Goal: Task Accomplishment & Management: Manage account settings

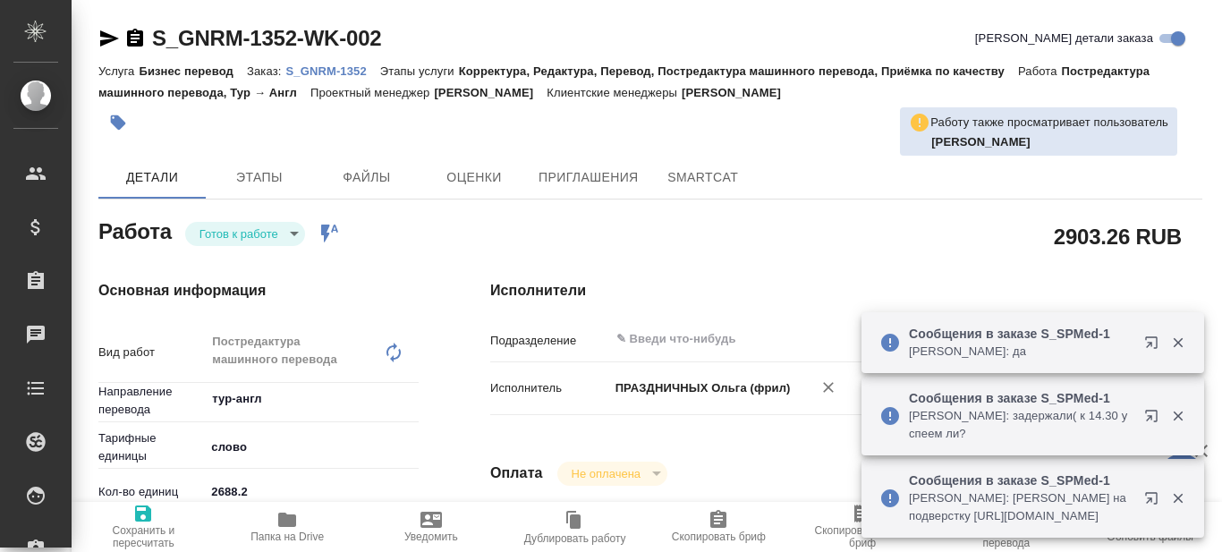
type textarea "x"
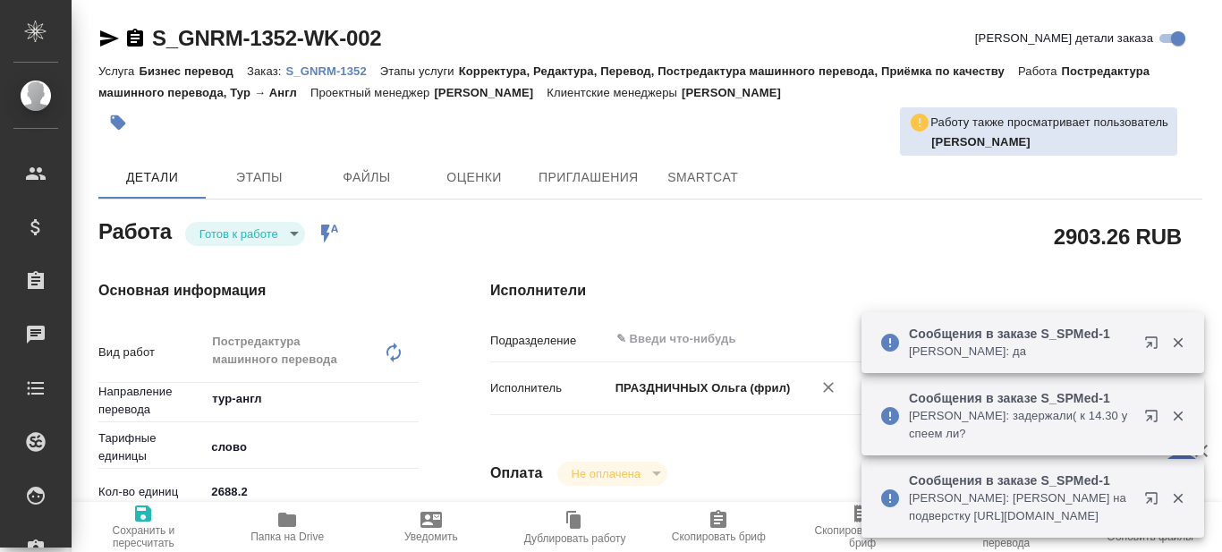
type textarea "x"
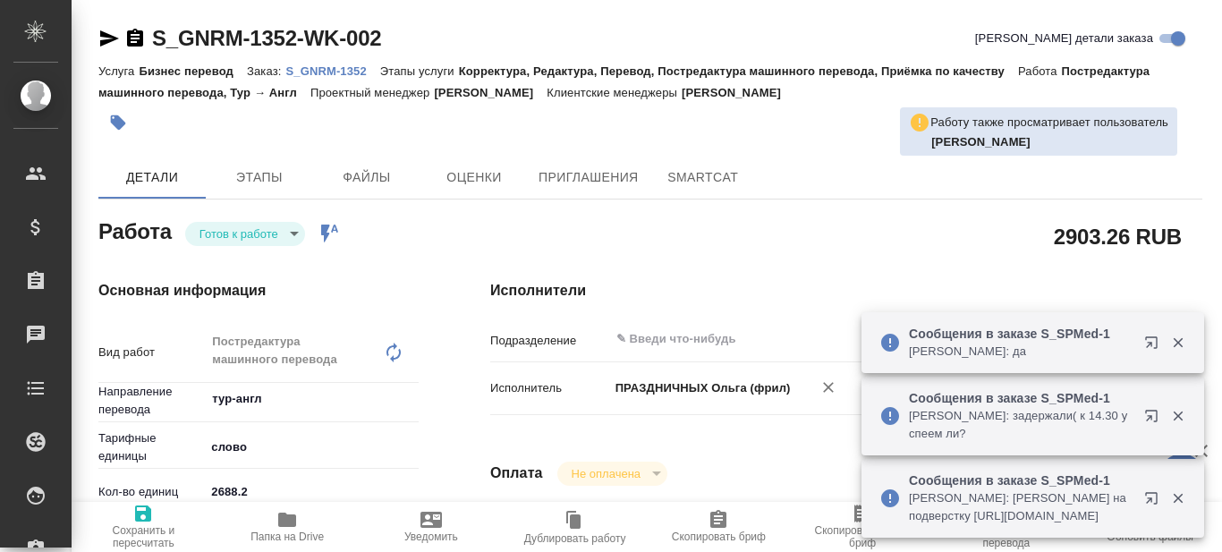
type textarea "x"
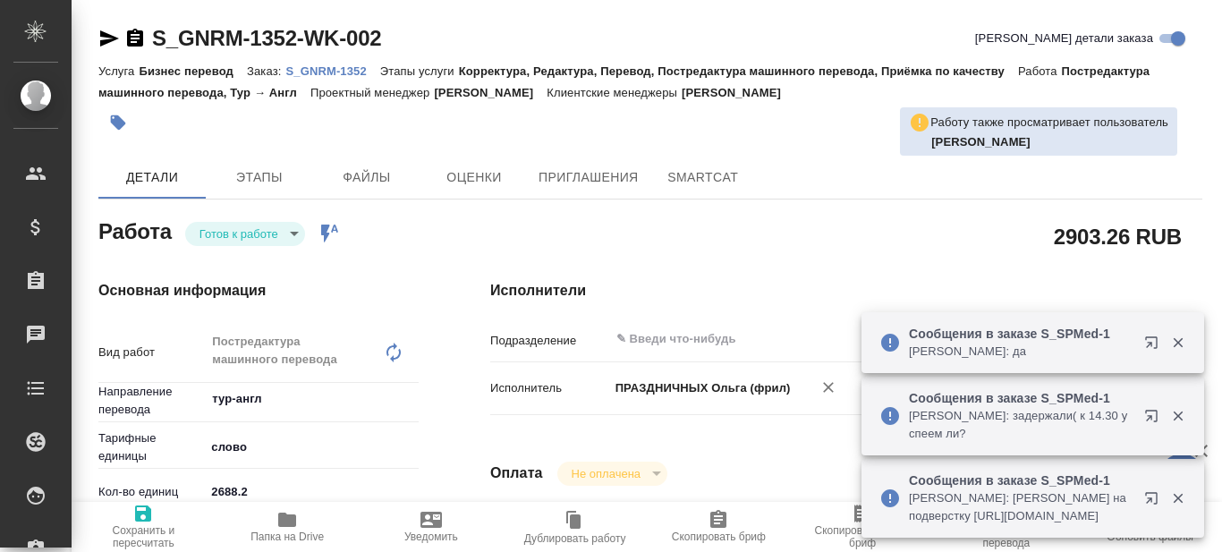
type textarea "x"
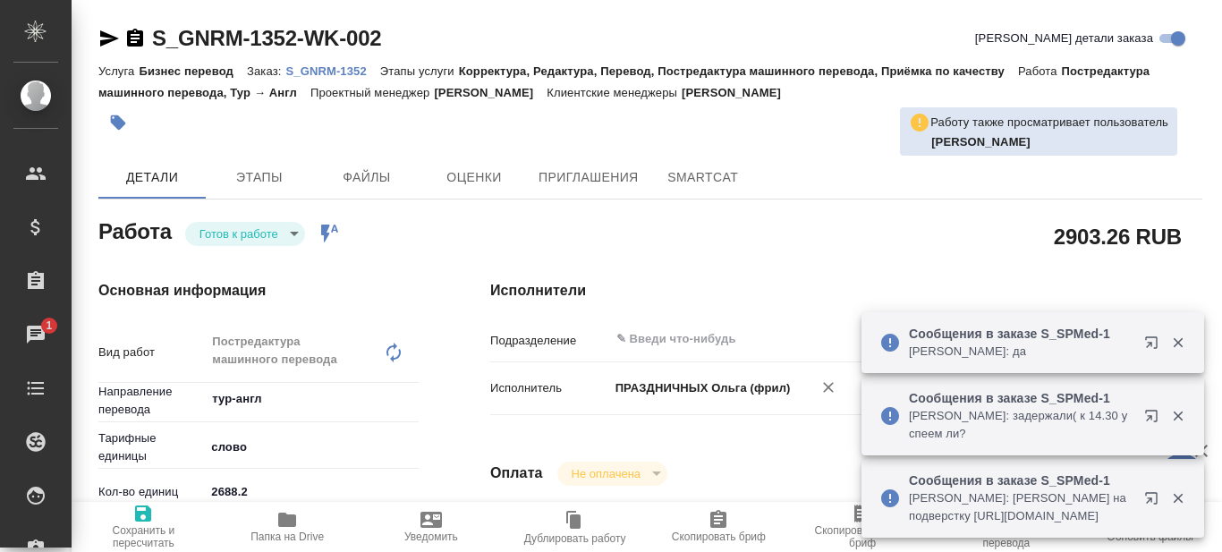
type textarea "x"
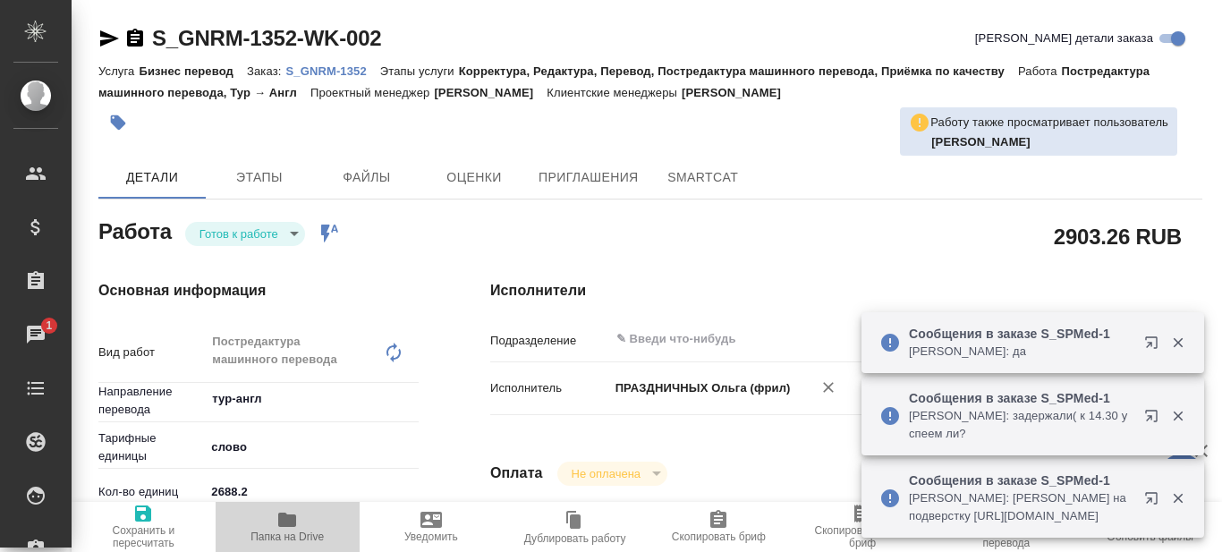
click at [283, 536] on span "Папка на Drive" at bounding box center [287, 537] width 73 height 13
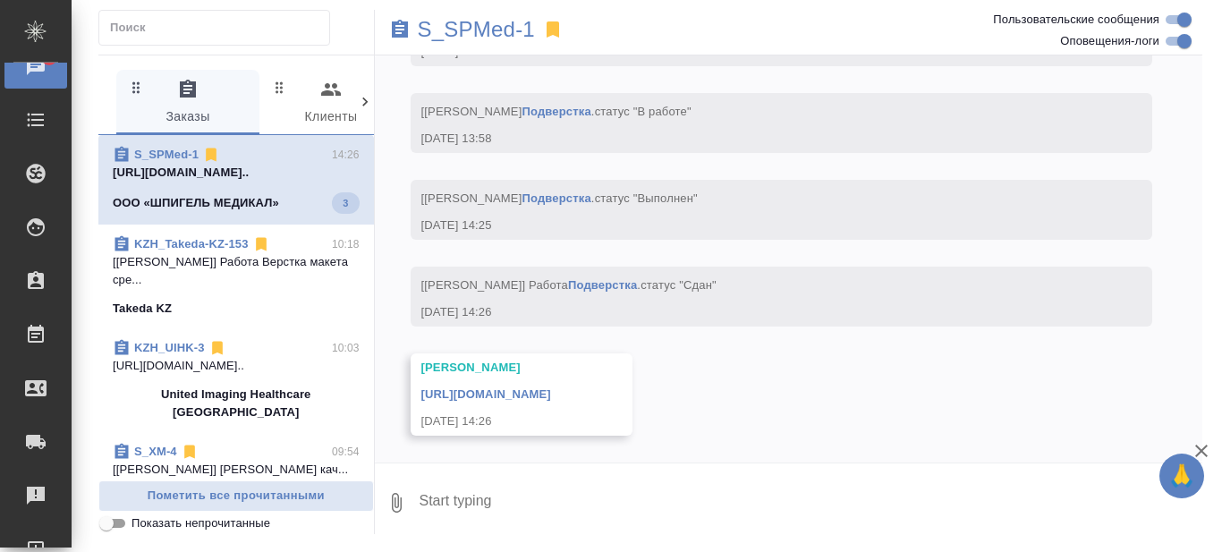
scroll to position [10512, 0]
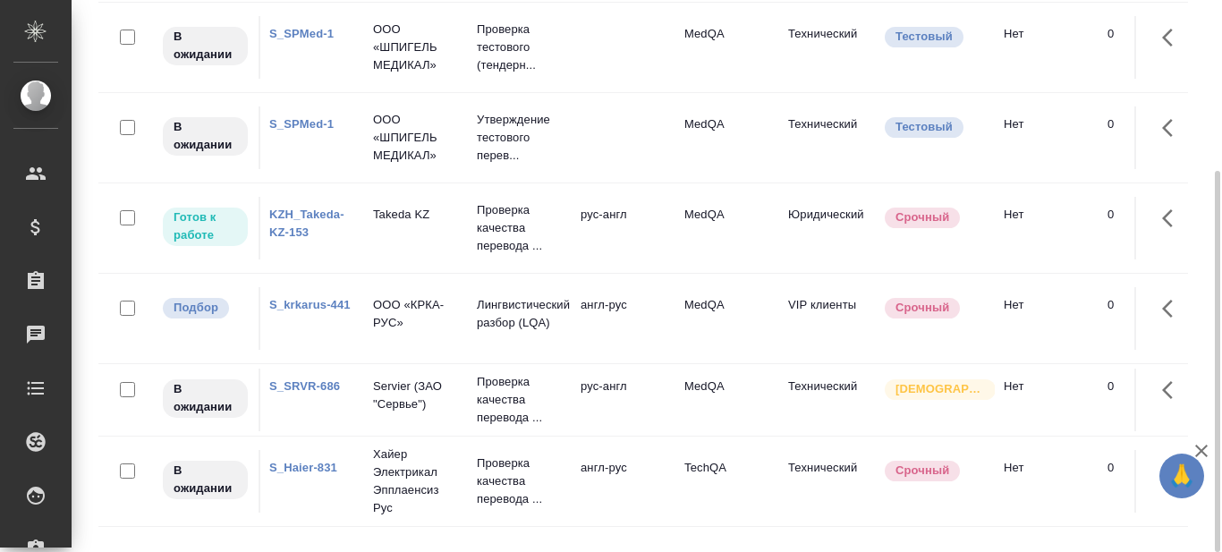
scroll to position [179, 0]
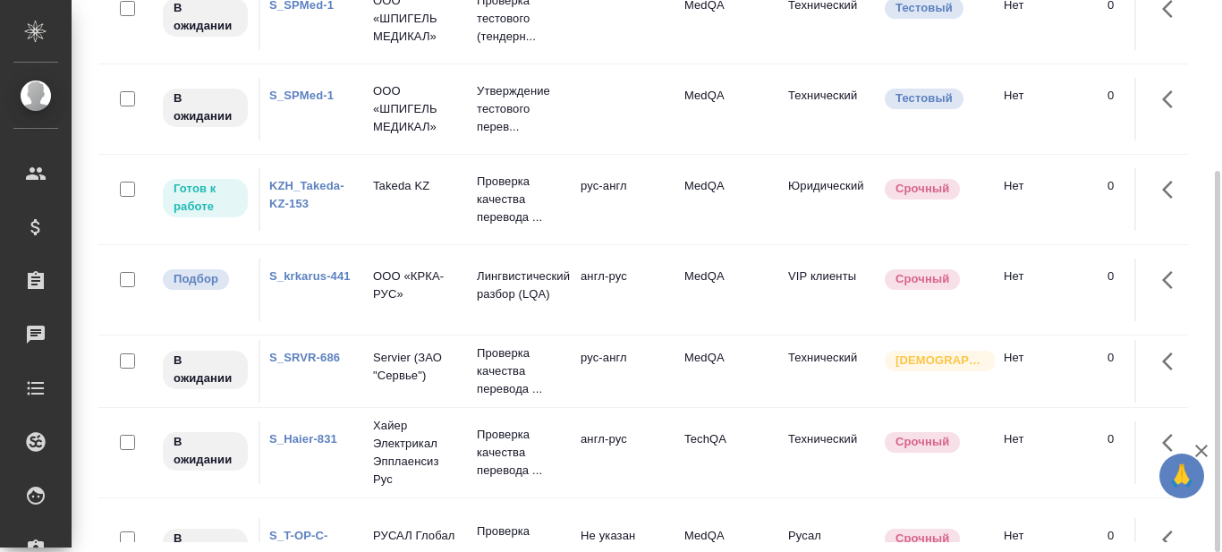
click at [317, 353] on link "S_SRVR-686" at bounding box center [304, 357] width 71 height 13
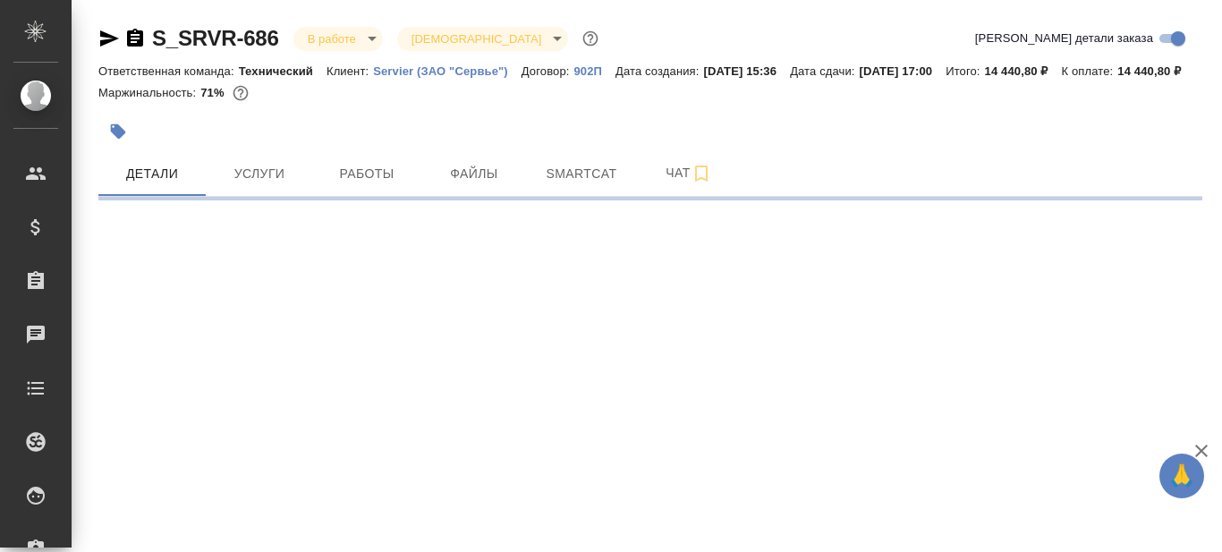
select select "RU"
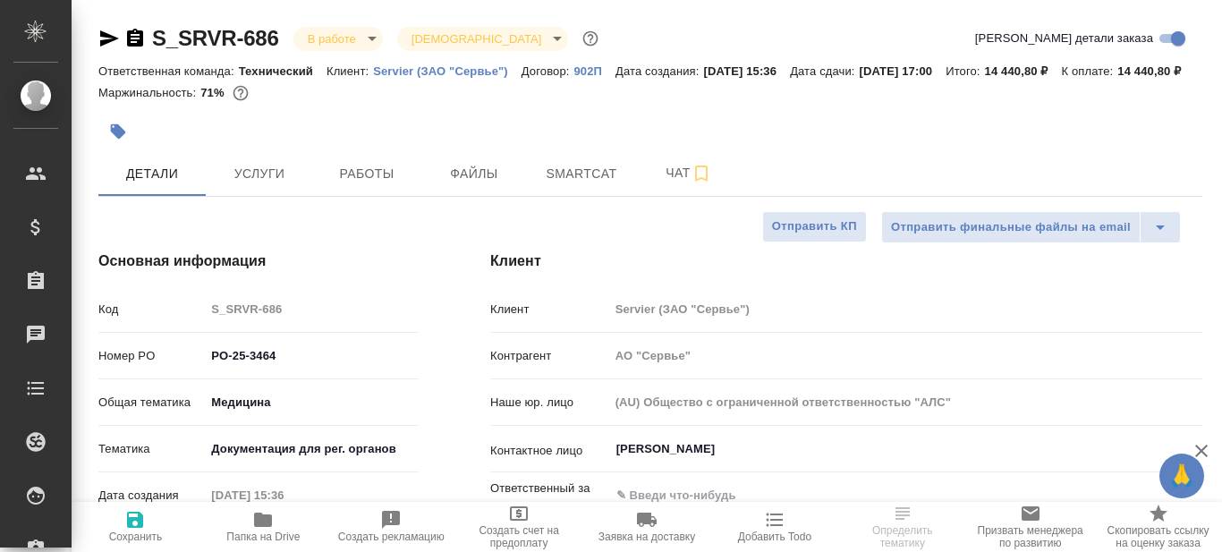
type textarea "x"
type input "[PERSON_NAME]"
type input "Комаров Роман"
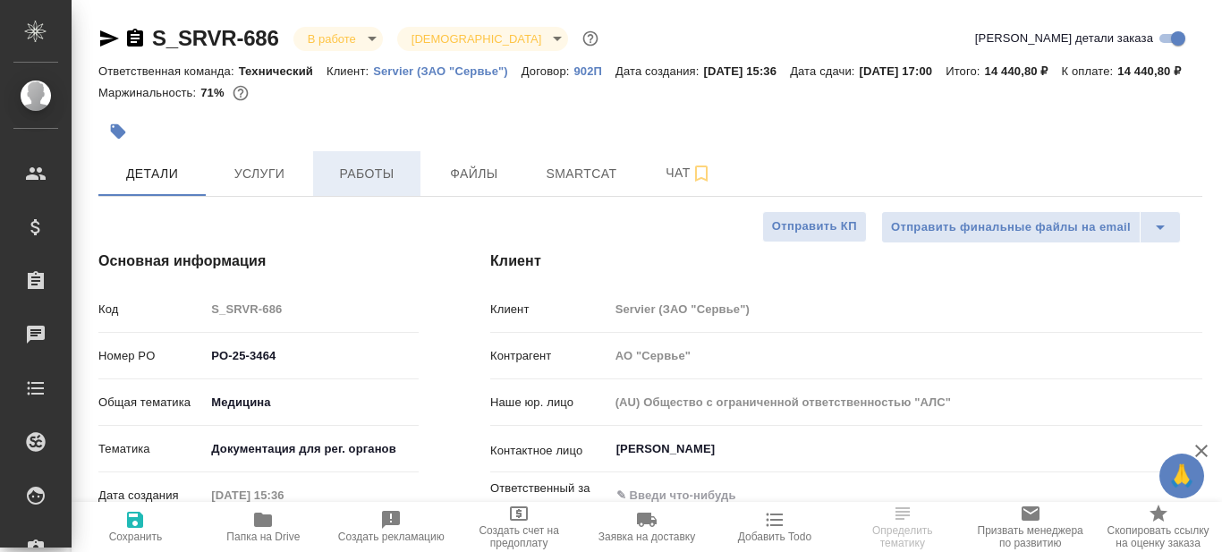
click at [391, 185] on span "Работы" at bounding box center [367, 174] width 86 height 22
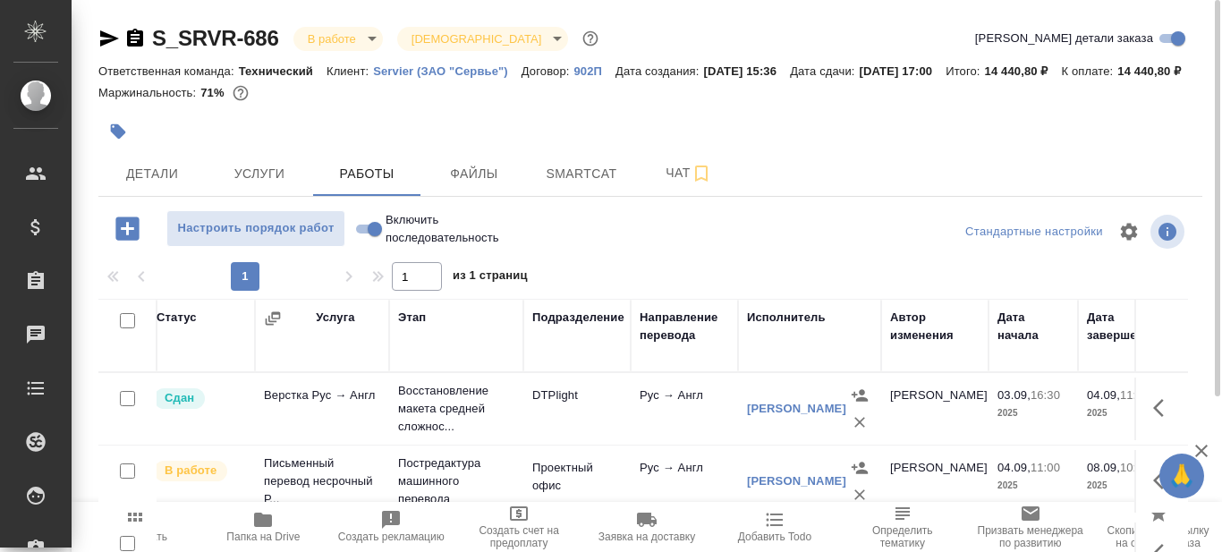
click at [98, 41] on icon "button" at bounding box center [108, 38] width 21 height 21
click at [264, 528] on icon "button" at bounding box center [262, 519] width 21 height 21
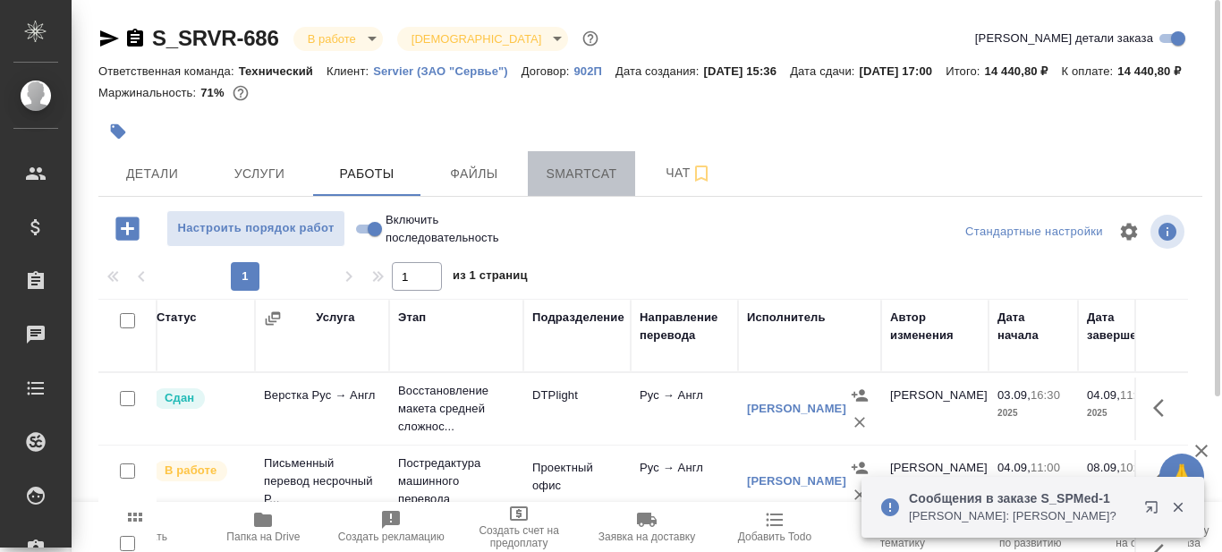
click at [590, 185] on span "Smartcat" at bounding box center [582, 174] width 86 height 22
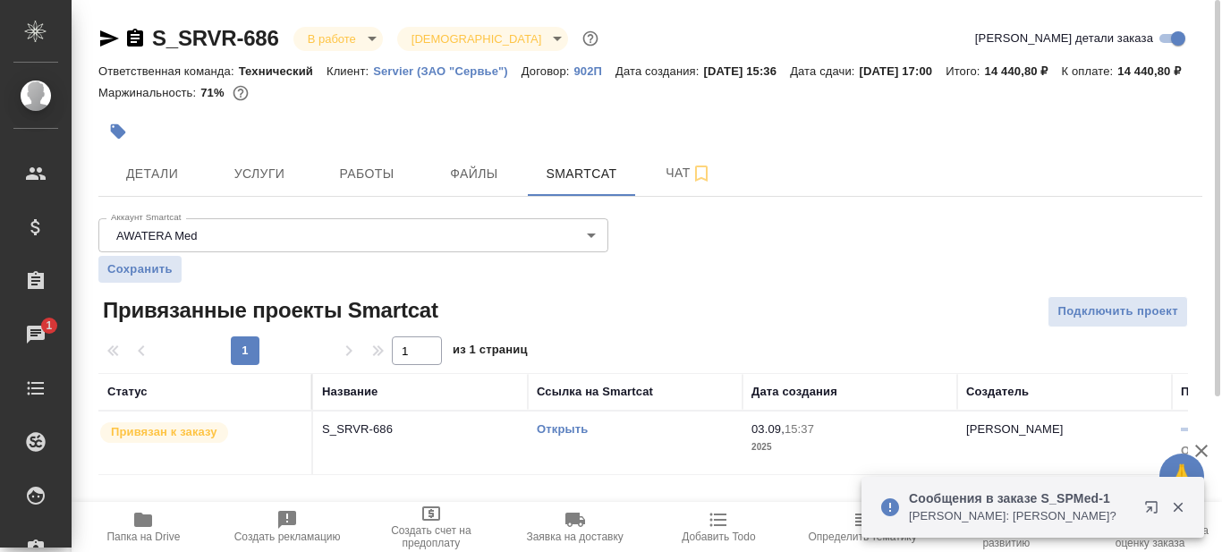
click at [553, 436] on link "Открыть" at bounding box center [562, 428] width 51 height 13
click at [173, 185] on span "Детали" at bounding box center [152, 174] width 86 height 22
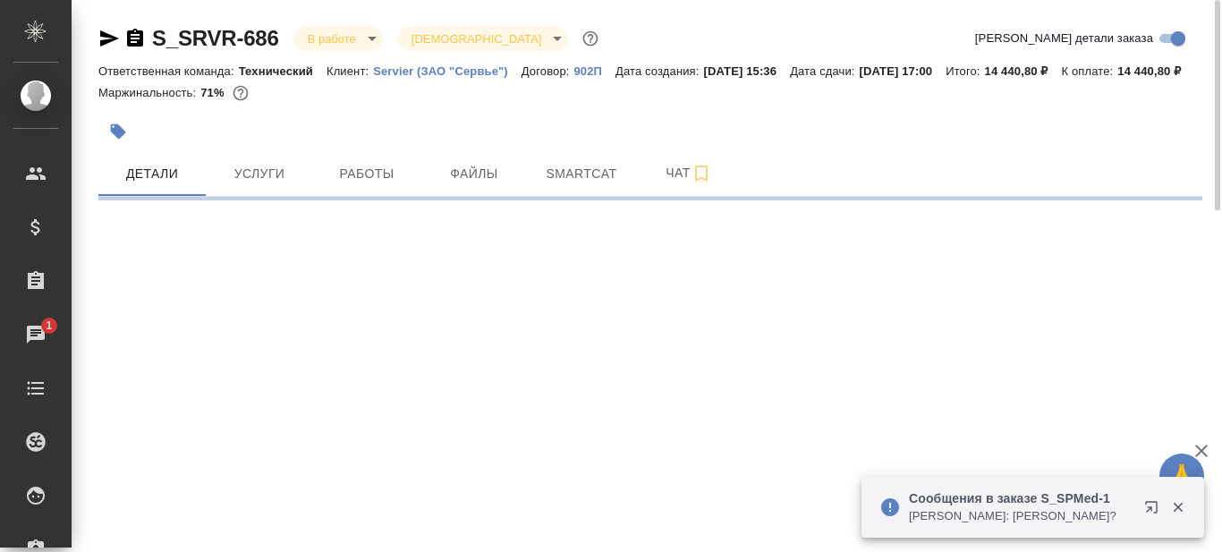
select select "RU"
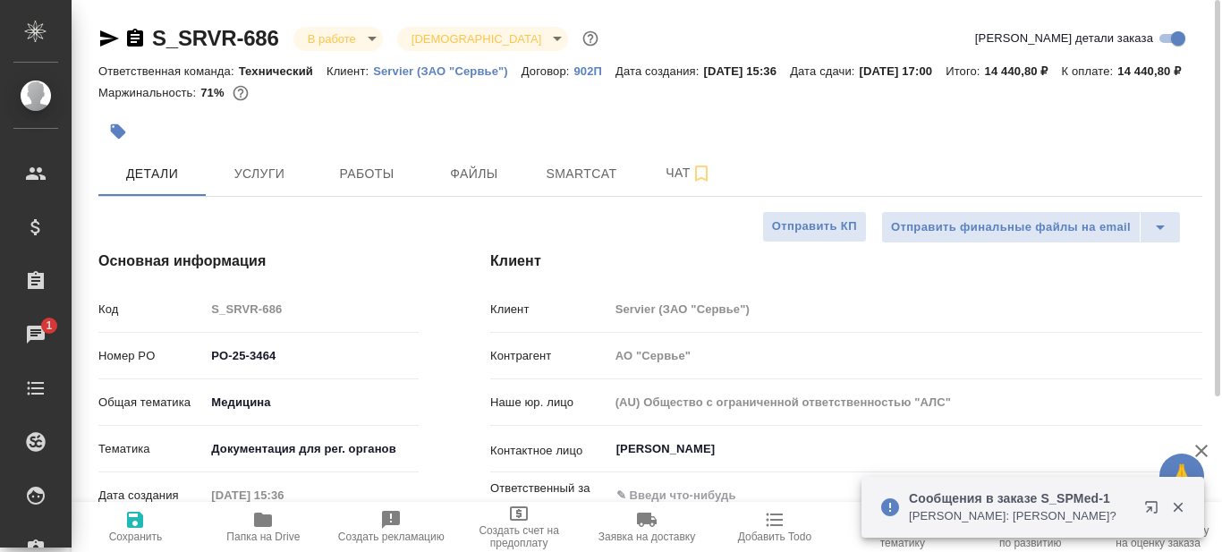
type textarea "x"
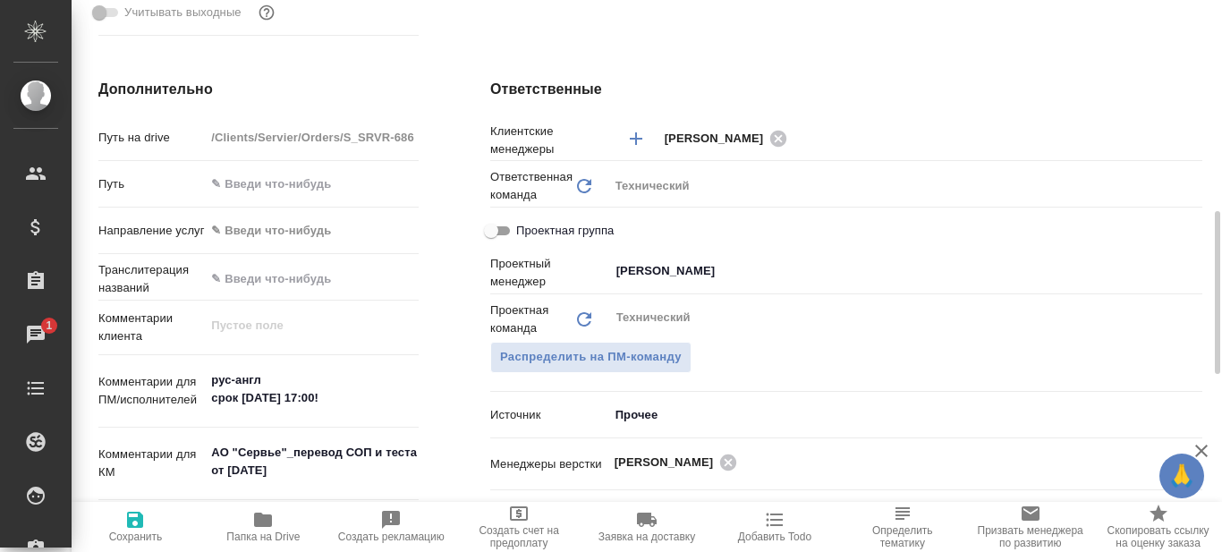
scroll to position [895, 0]
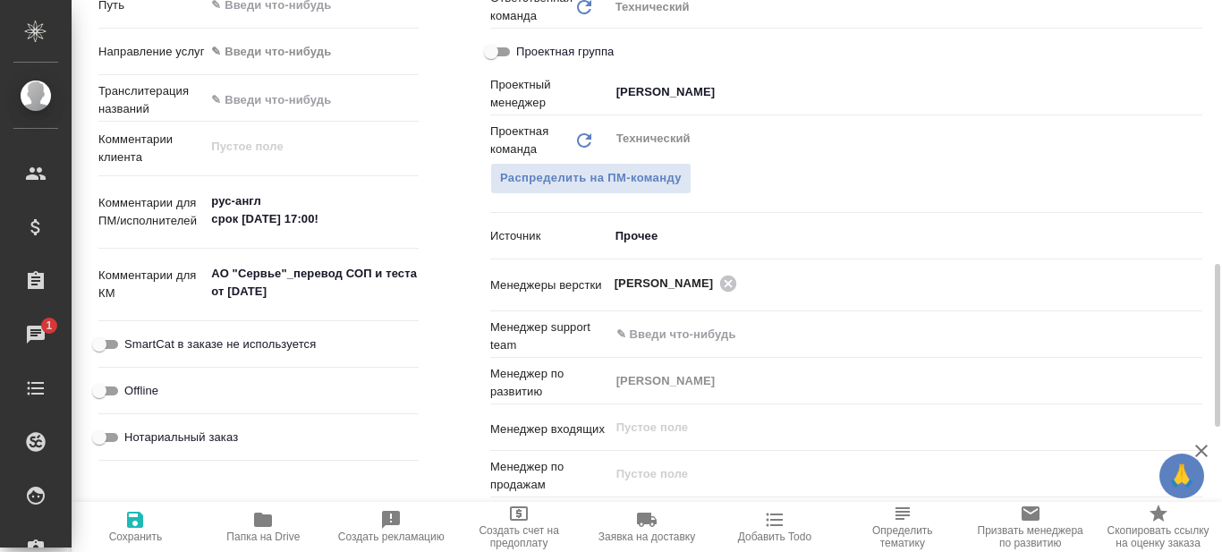
type textarea "x"
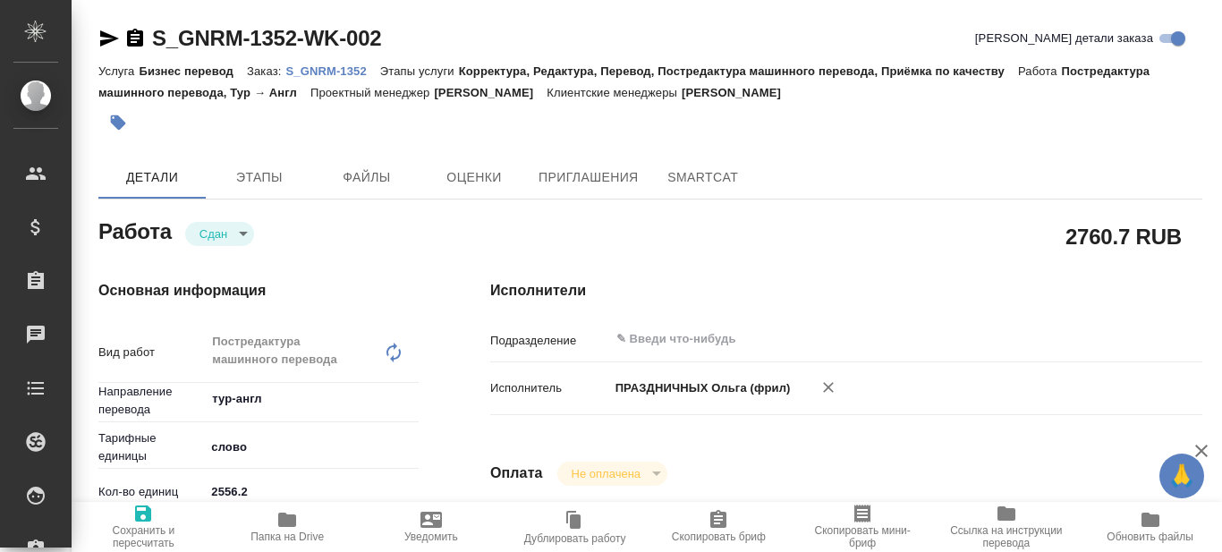
type textarea "x"
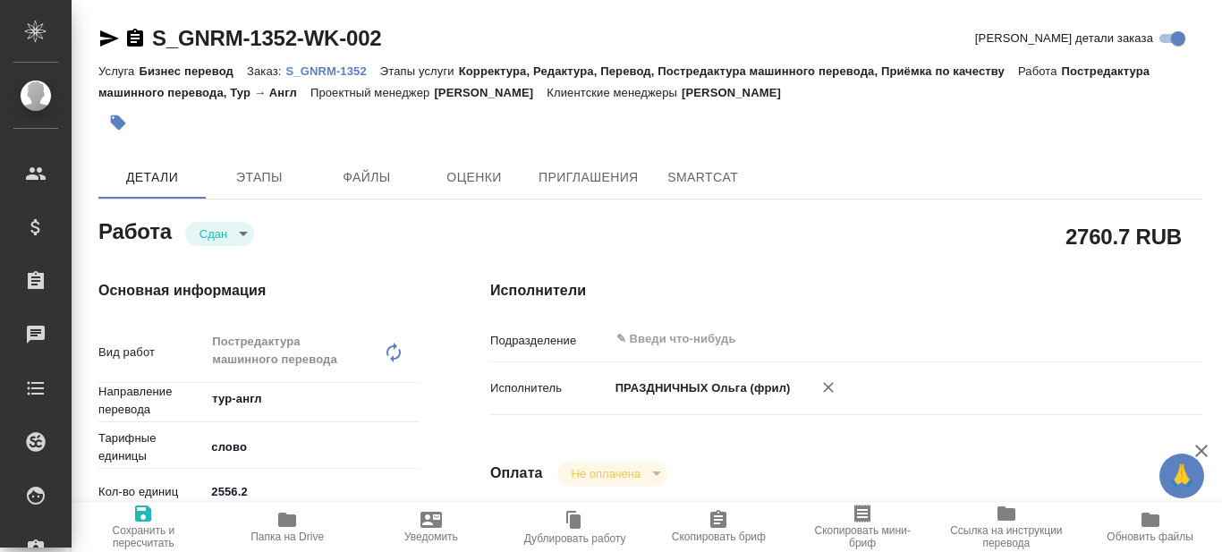
type textarea "x"
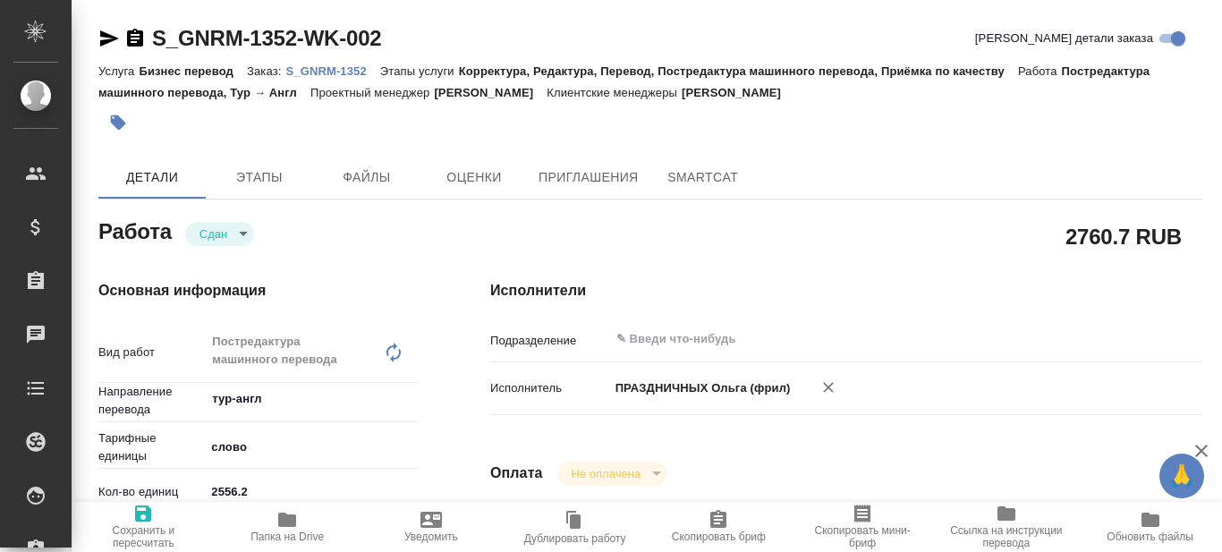
type textarea "x"
